Goal: Information Seeking & Learning: Learn about a topic

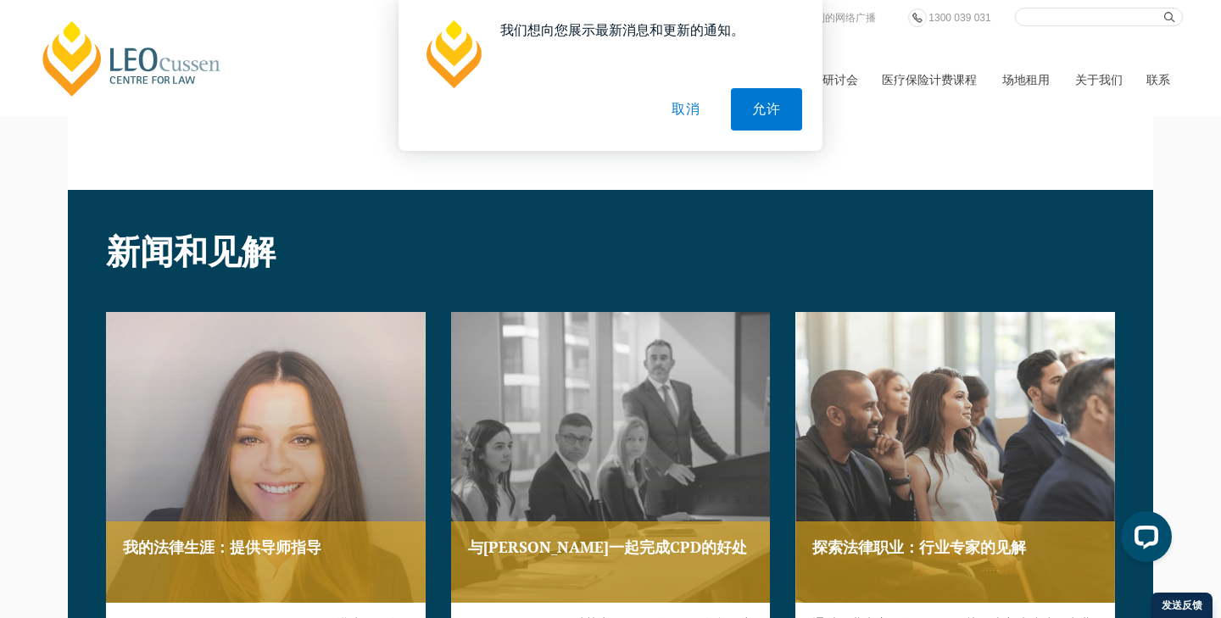
click at [706, 114] on button "取消" at bounding box center [685, 109] width 71 height 42
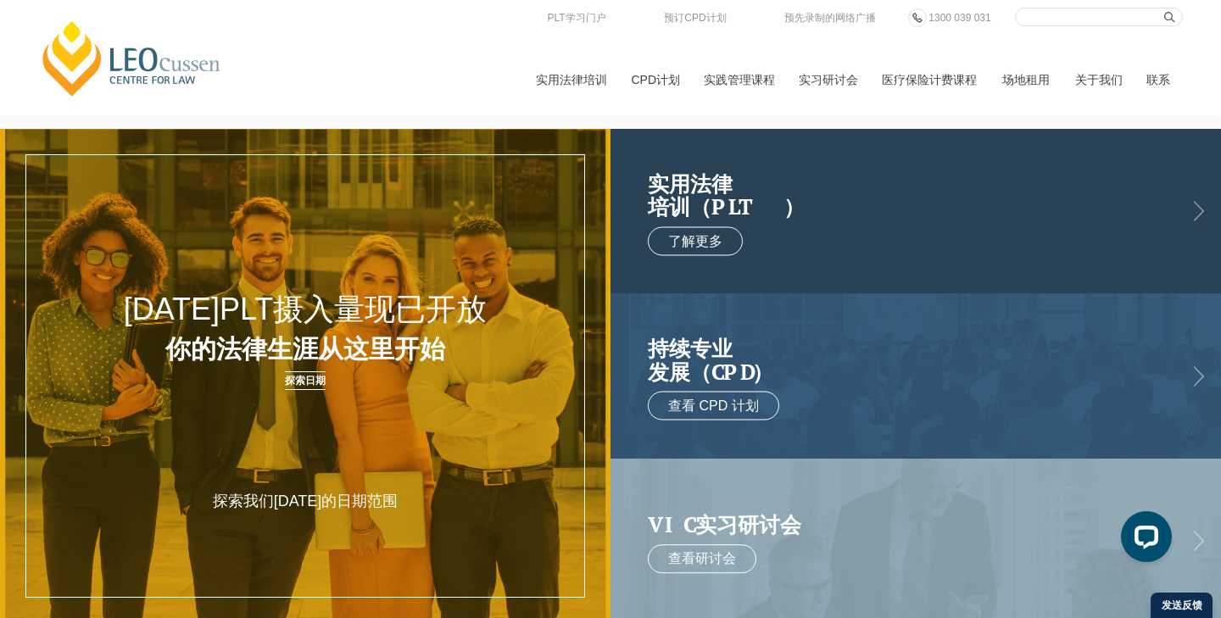
click at [849, 189] on h2 "实用法律 培训（PLT）" at bounding box center [899, 194] width 502 height 47
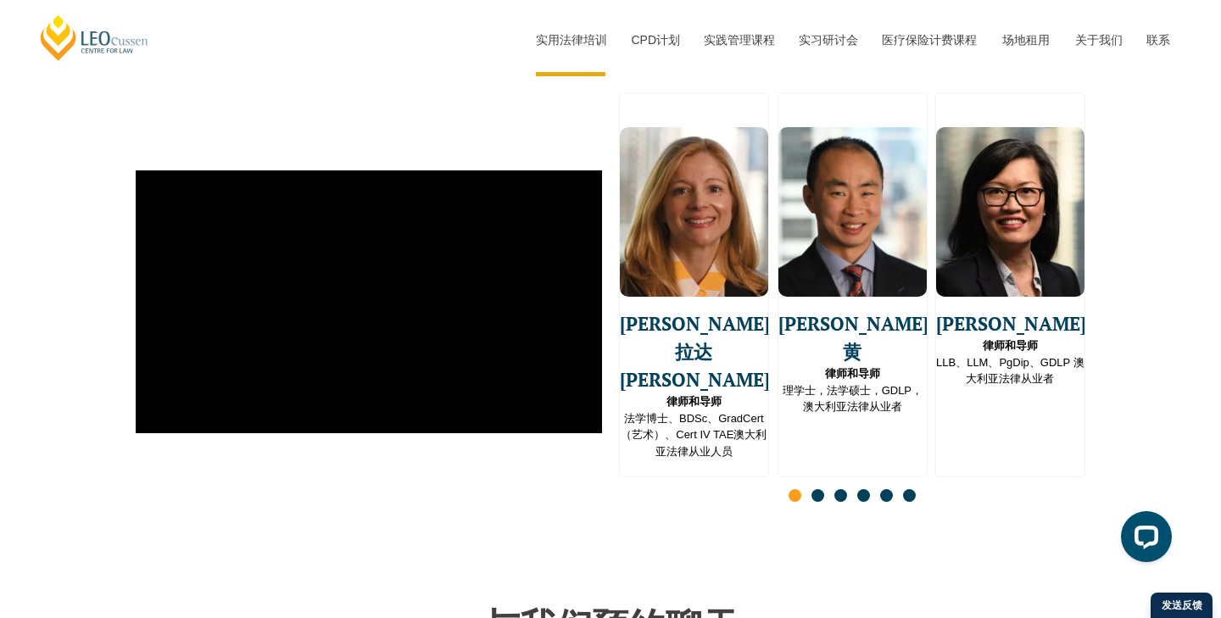
scroll to position [4343, 0]
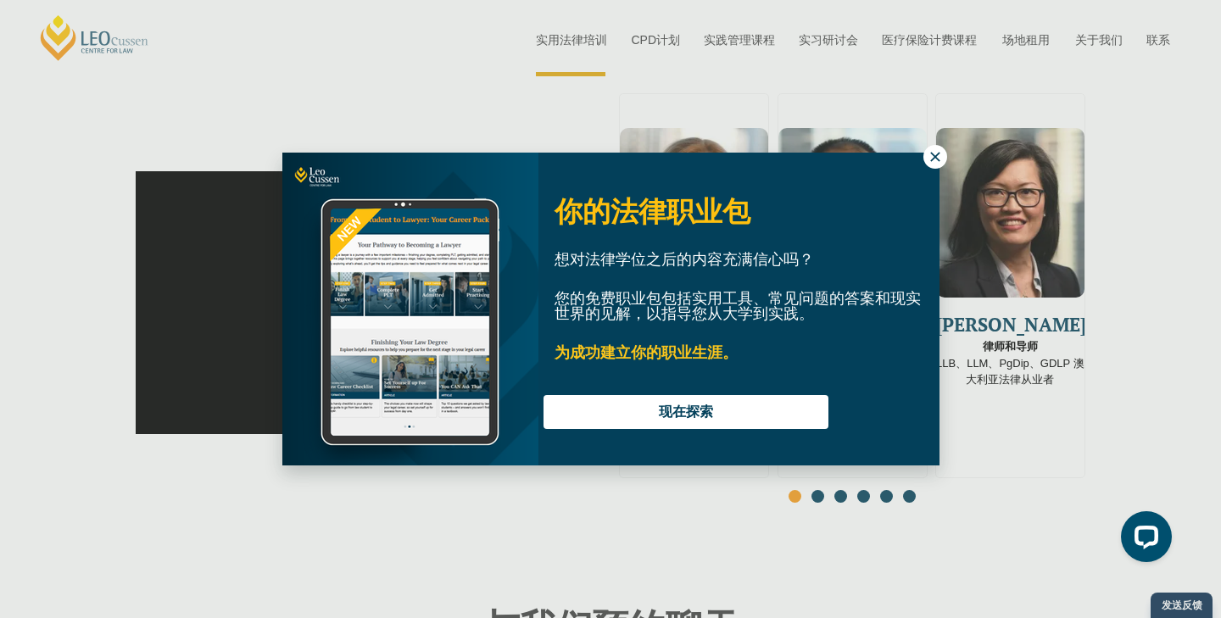
click at [941, 164] on icon at bounding box center [935, 156] width 15 height 15
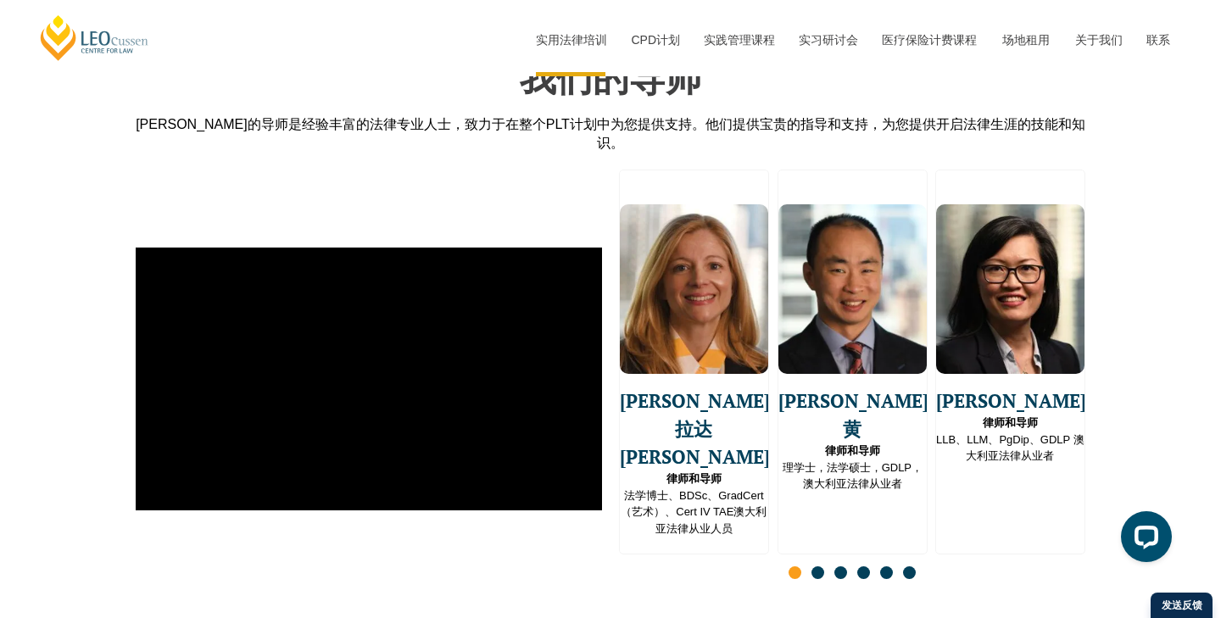
scroll to position [4270, 0]
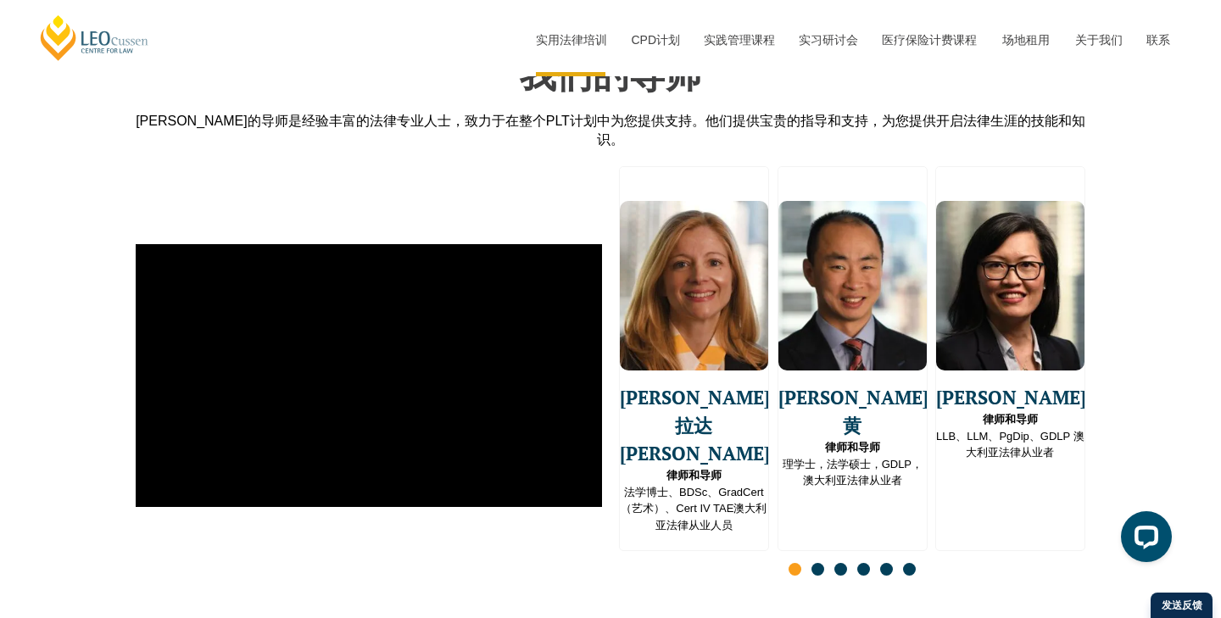
click at [885, 257] on img "2 / 16" at bounding box center [852, 286] width 148 height 170
click at [876, 383] on span "[PERSON_NAME]·黄" at bounding box center [852, 411] width 148 height 56
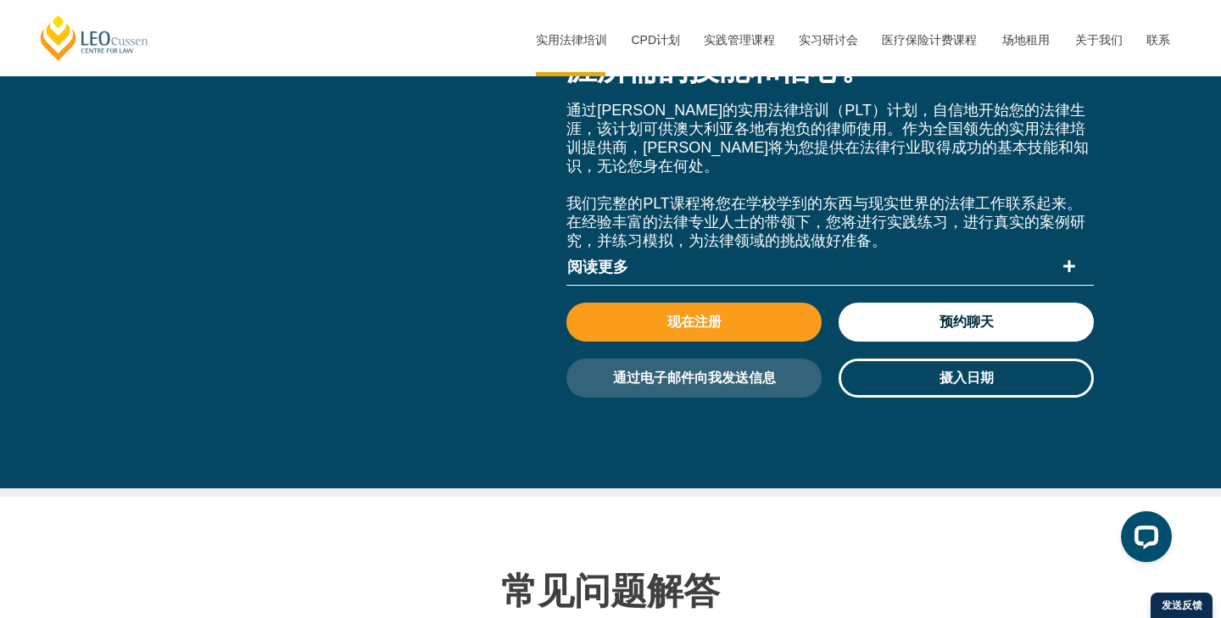
scroll to position [6451, 0]
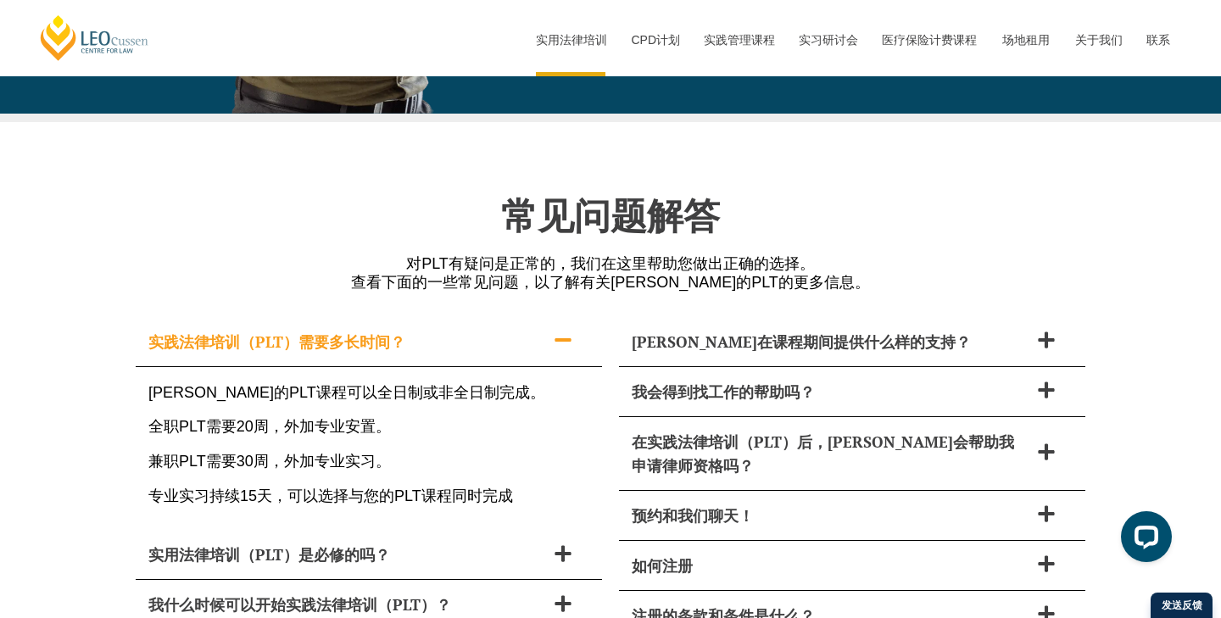
scroll to position [6789, 0]
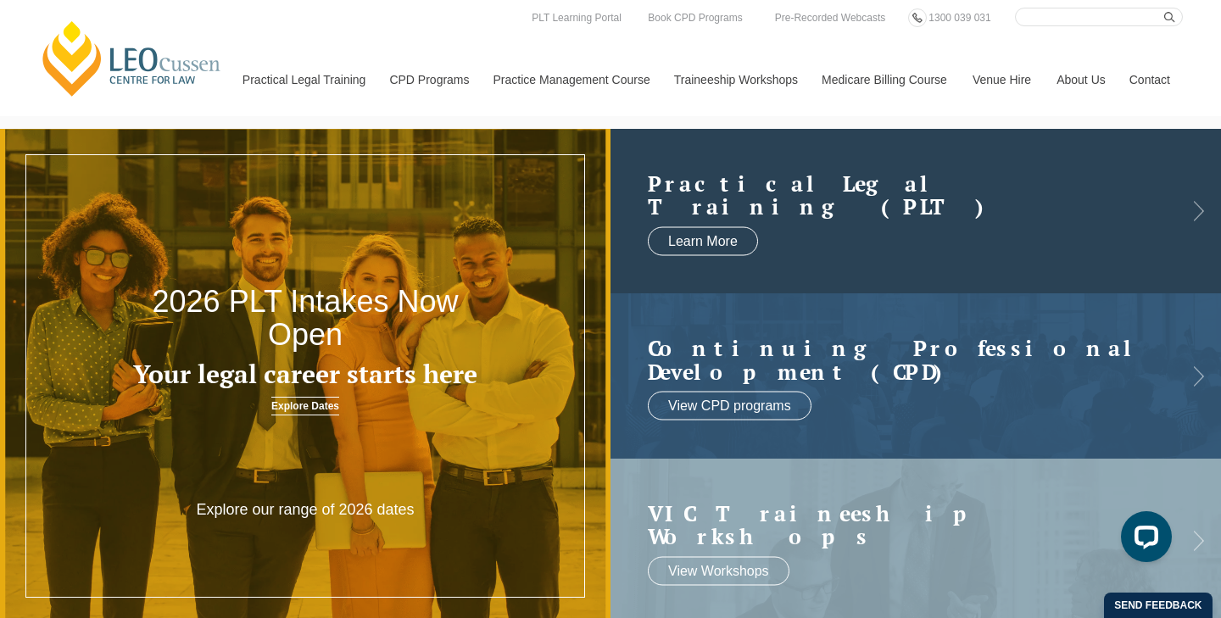
click at [871, 200] on h2 "Practical Legal Training (PLT)" at bounding box center [899, 194] width 502 height 47
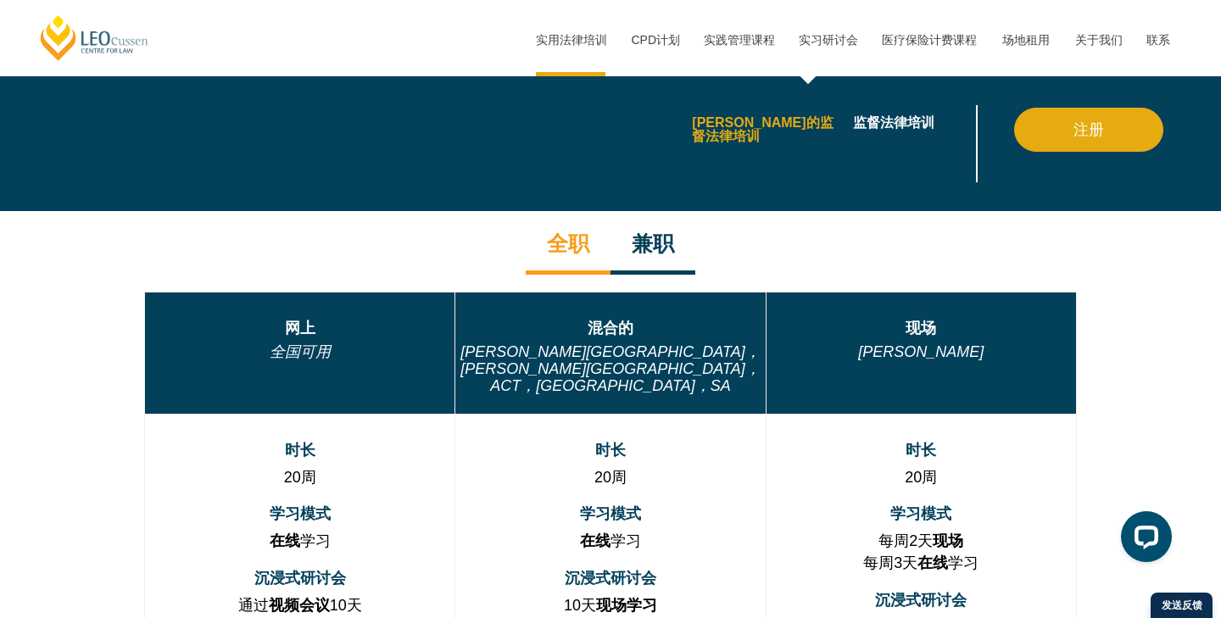
scroll to position [871, 0]
